Goal: Information Seeking & Learning: Check status

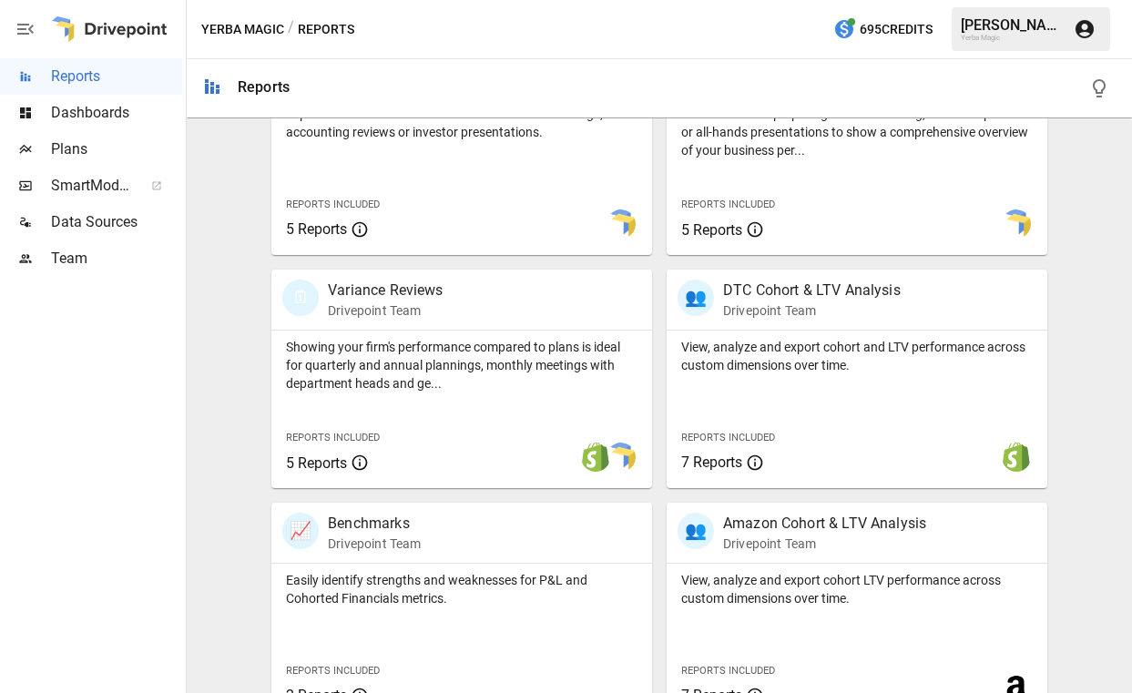
scroll to position [718, 0]
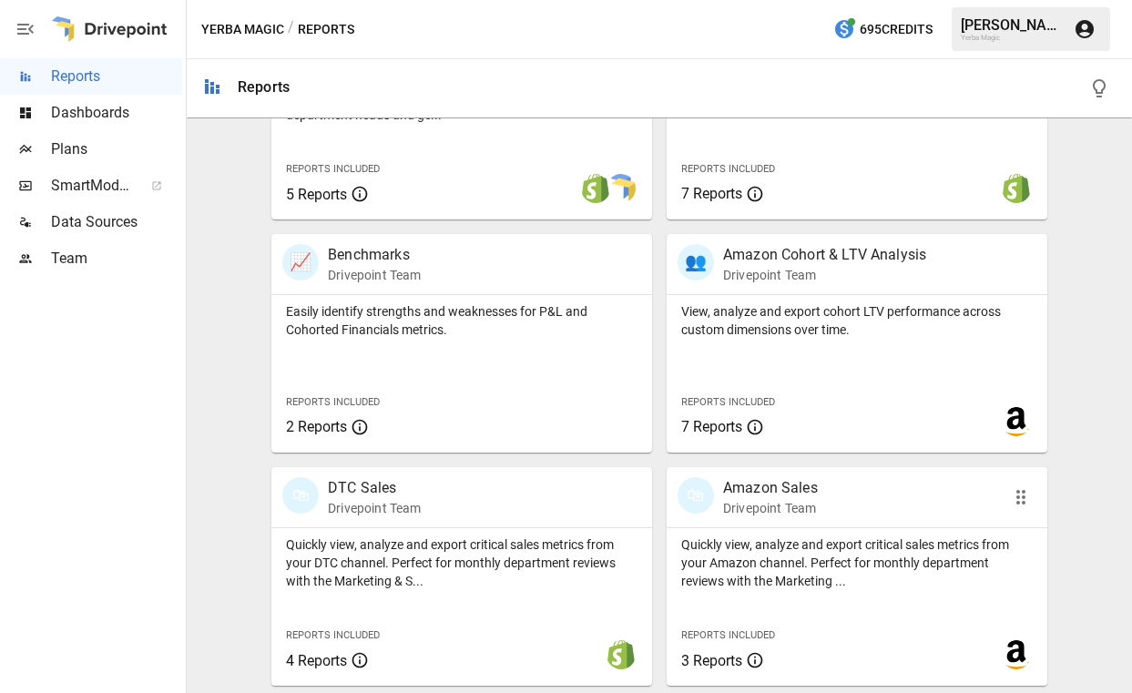
click at [782, 498] on p "Amazon Sales" at bounding box center [770, 488] width 95 height 22
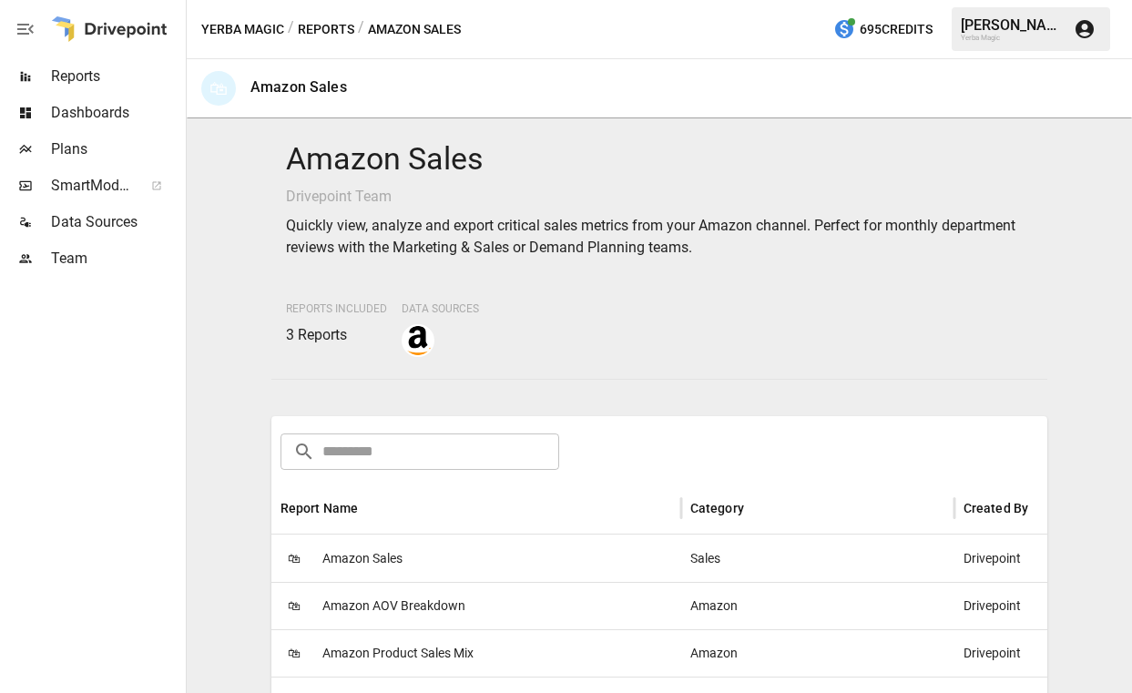
scroll to position [158, 0]
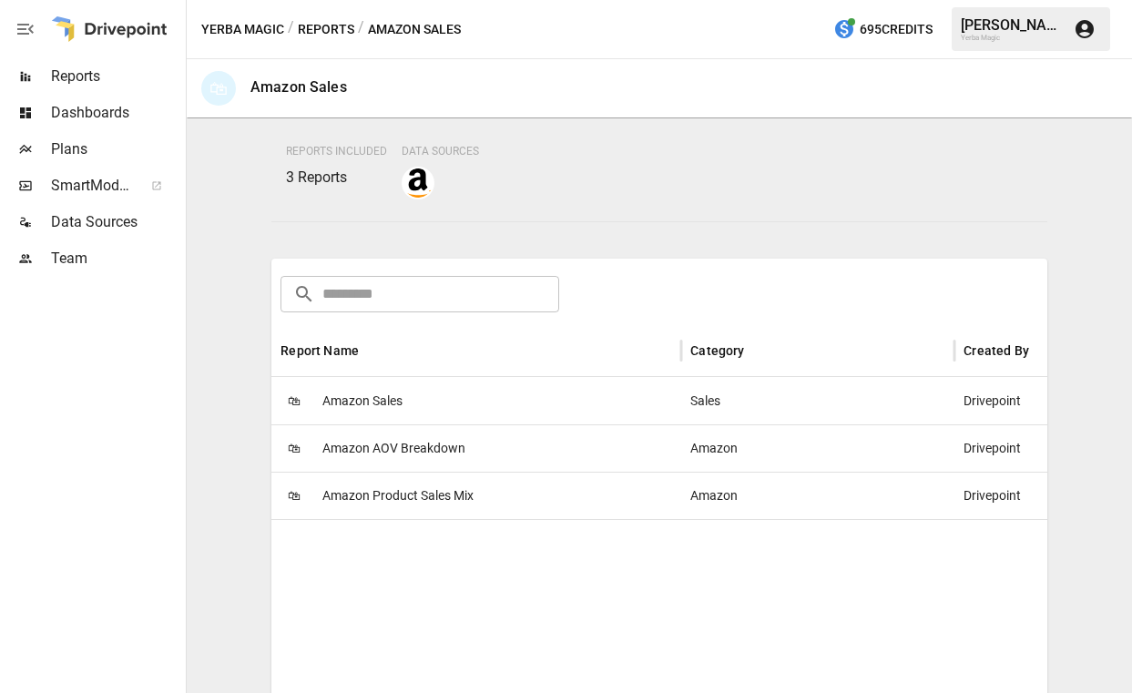
click at [598, 411] on div "🛍 Amazon Sales" at bounding box center [476, 400] width 410 height 47
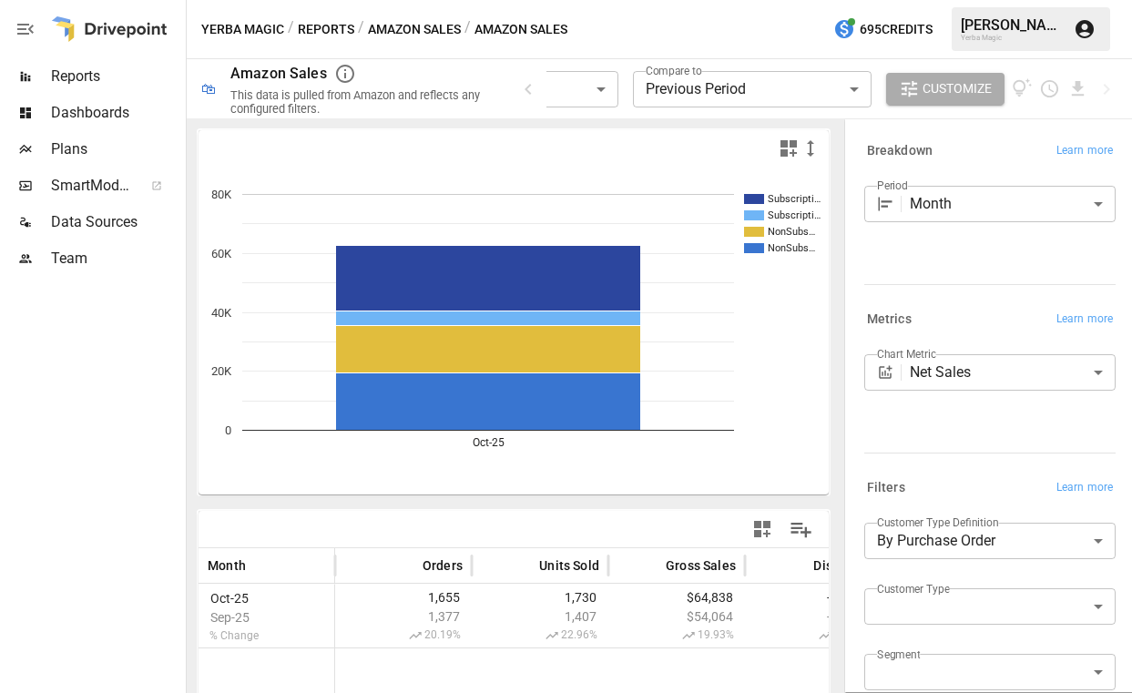
scroll to position [194, 0]
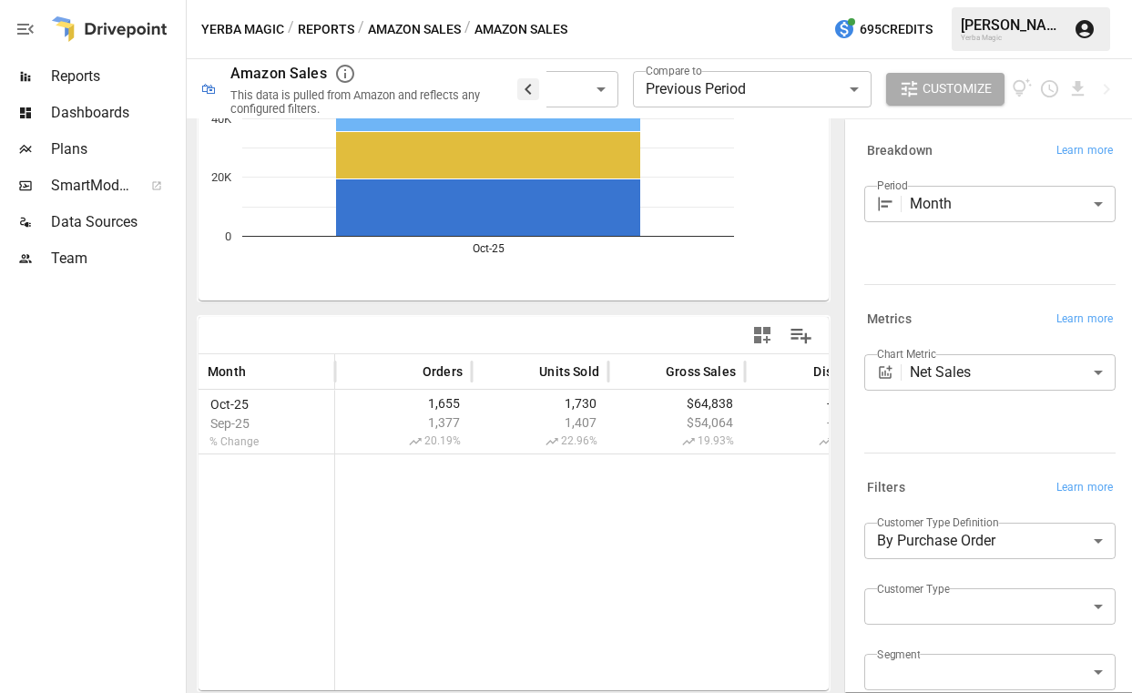
click at [530, 90] on icon "button" at bounding box center [527, 89] width 6 height 11
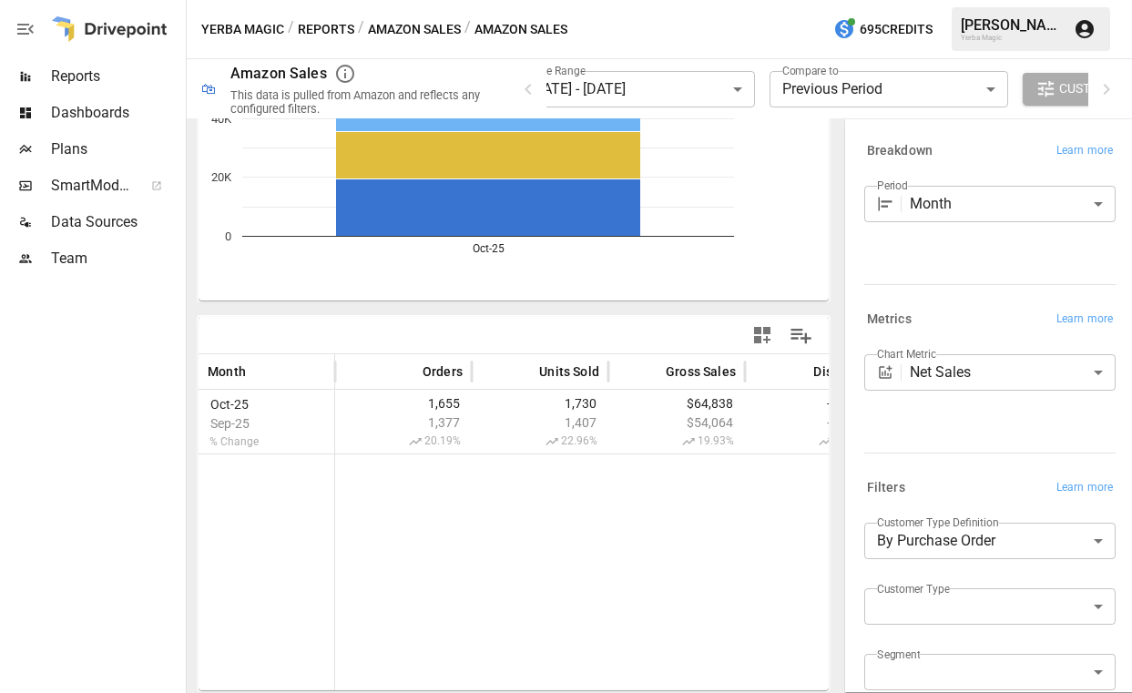
click at [1047, 0] on body "**********" at bounding box center [566, 0] width 1132 height 0
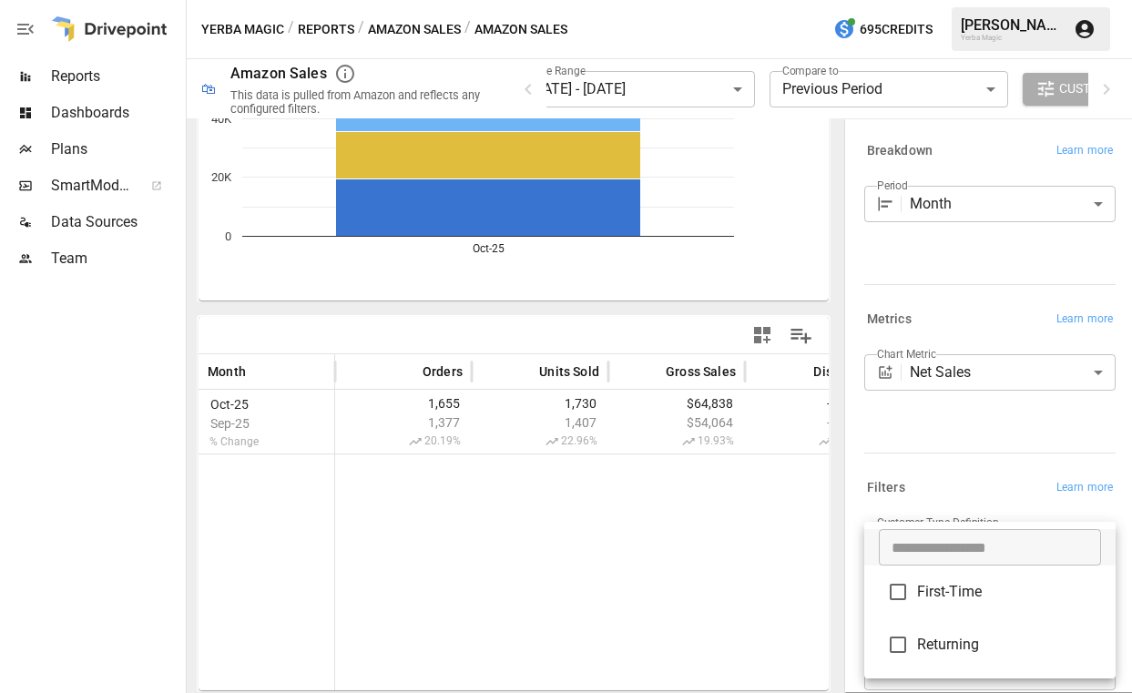
click at [1021, 599] on span "First-Time" at bounding box center [1009, 592] width 184 height 22
type input "**********"
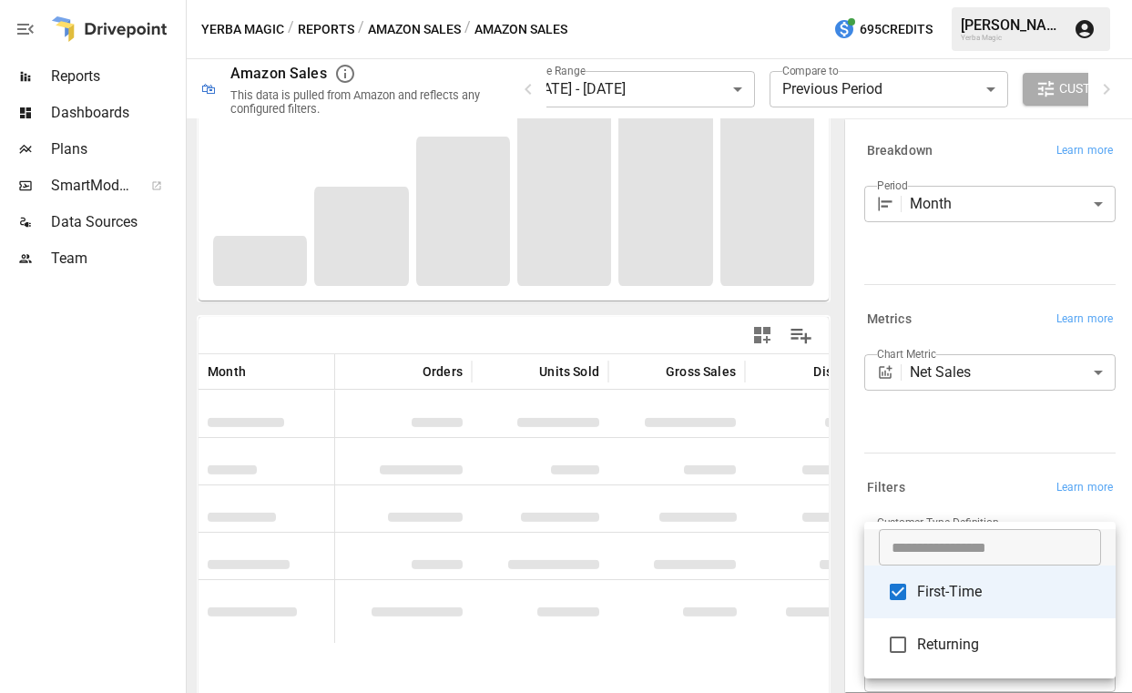
scroll to position [194, 0]
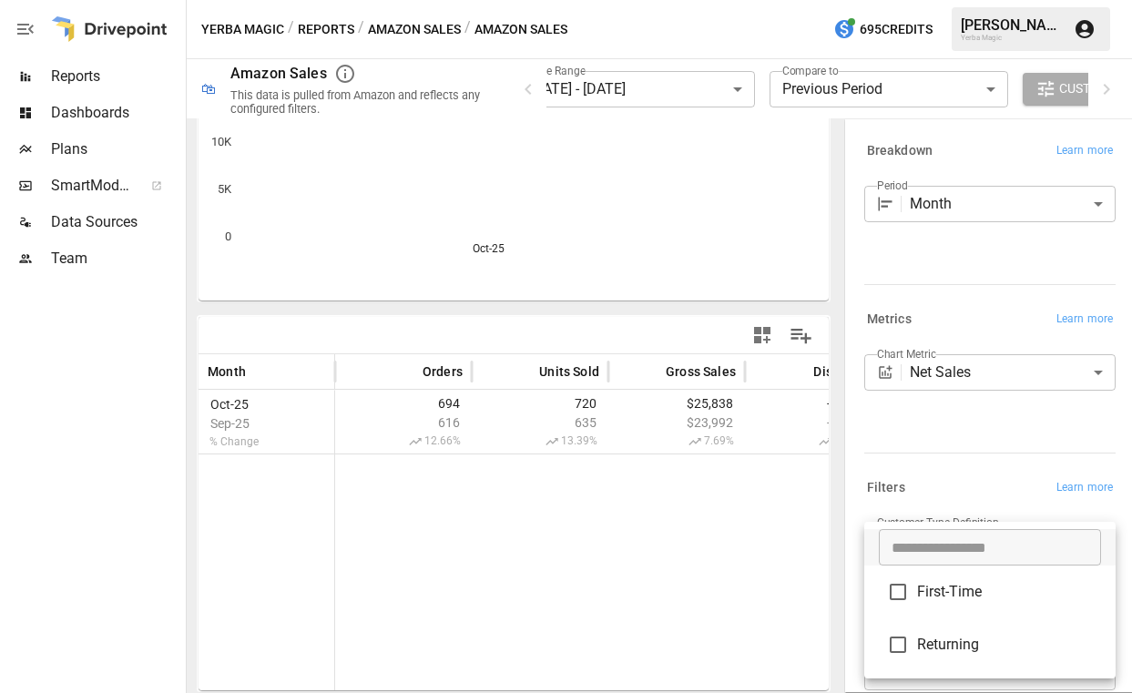
scroll to position [194, 0]
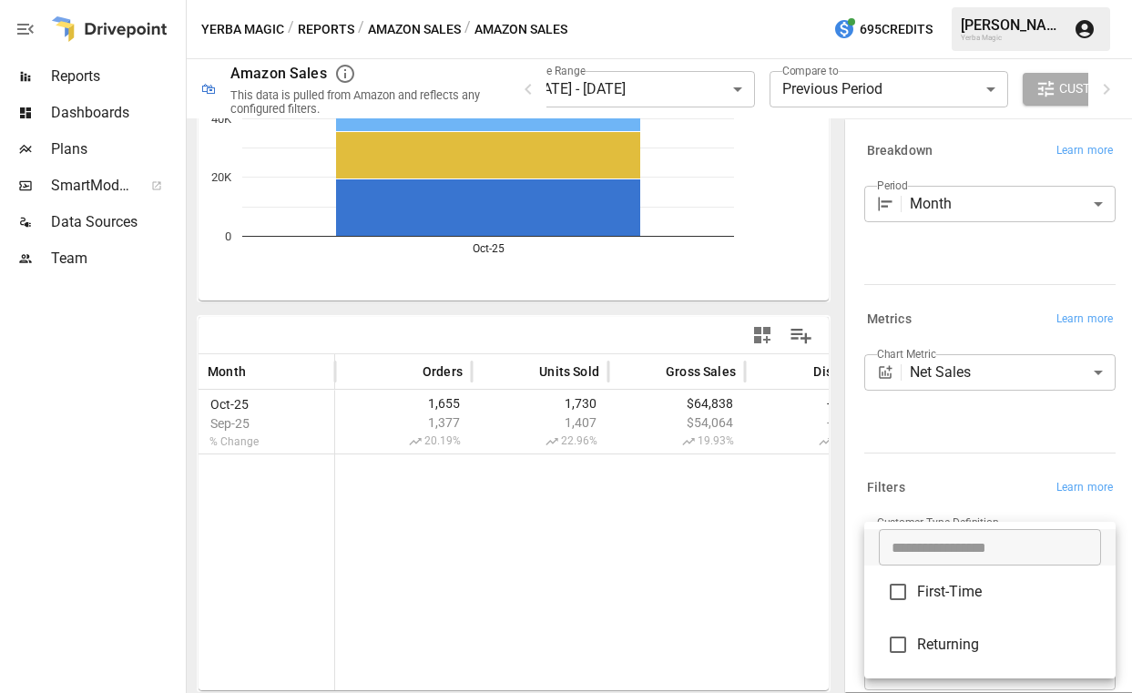
click at [797, 290] on div at bounding box center [566, 346] width 1132 height 693
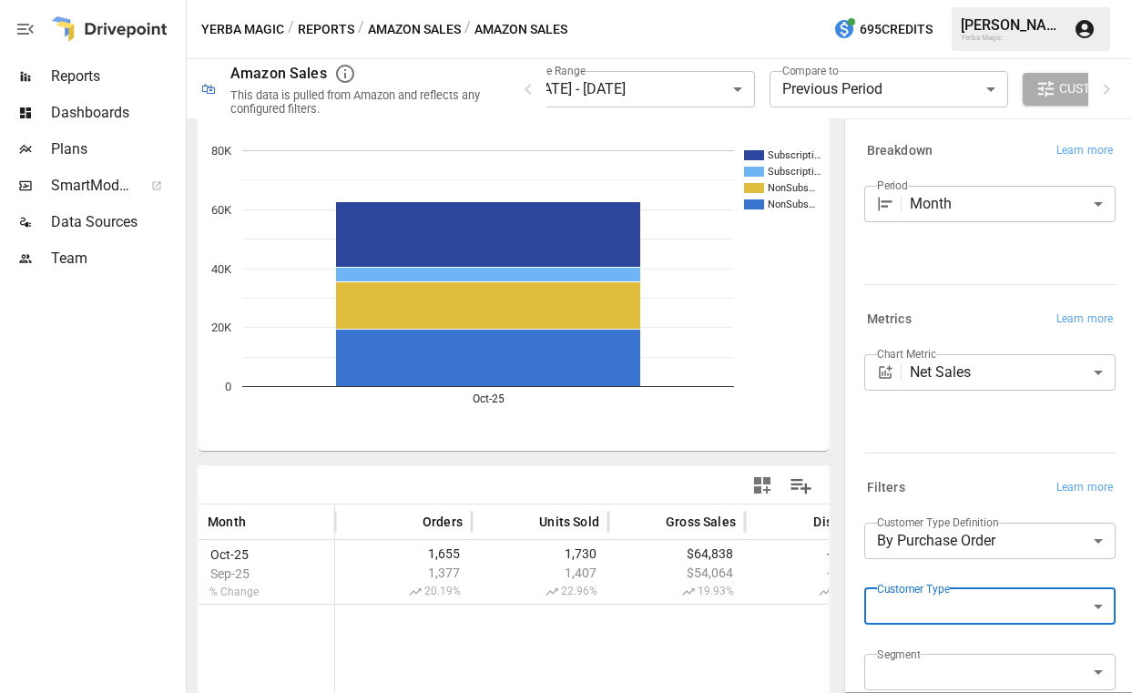
scroll to position [0, 0]
